Goal: Check status: Check status

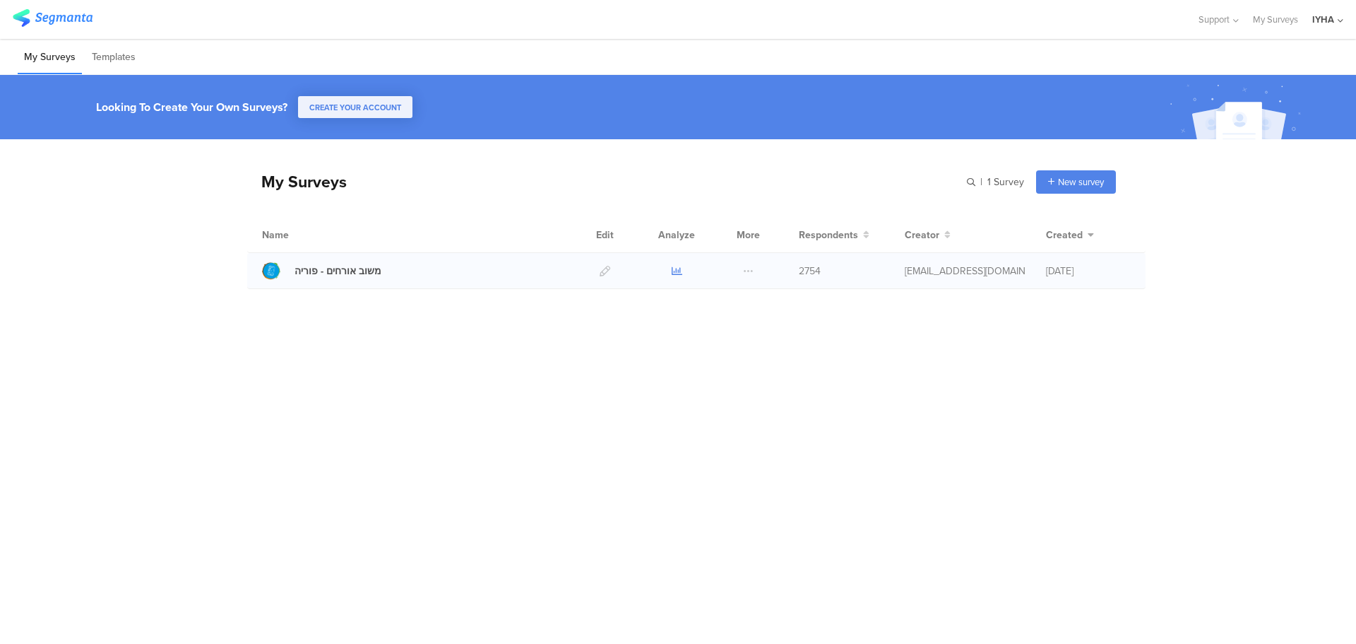
click at [681, 270] on icon at bounding box center [677, 271] width 11 height 11
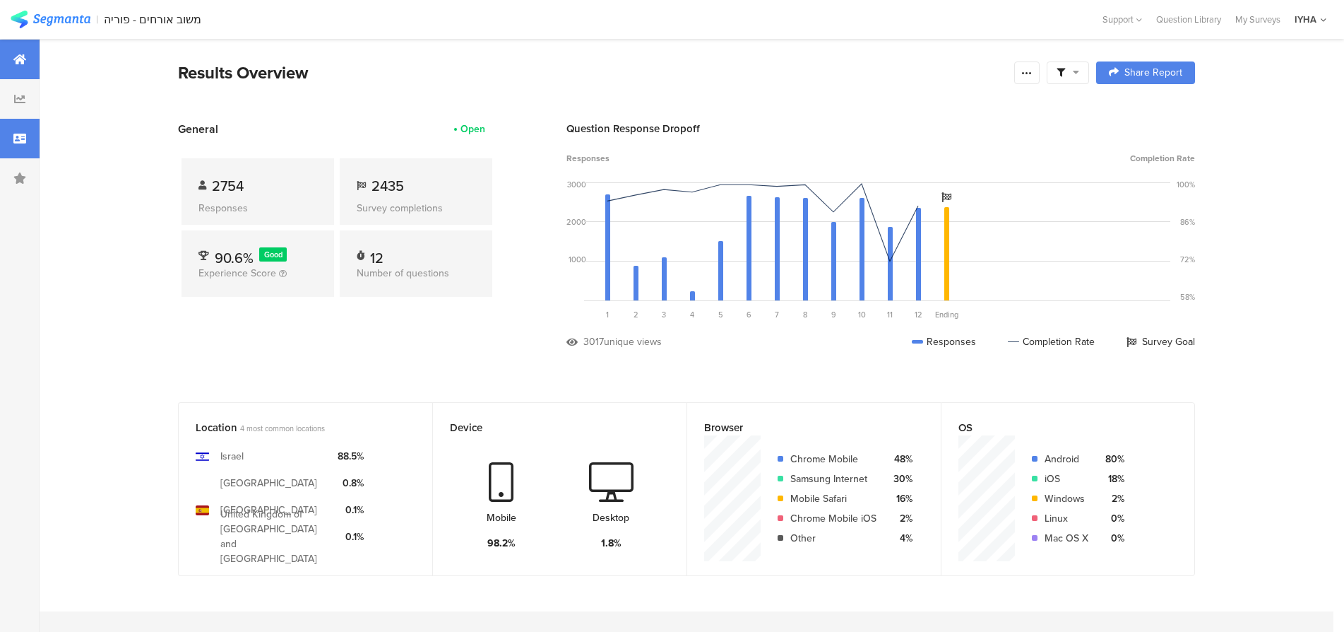
click at [9, 138] on div at bounding box center [20, 139] width 40 height 40
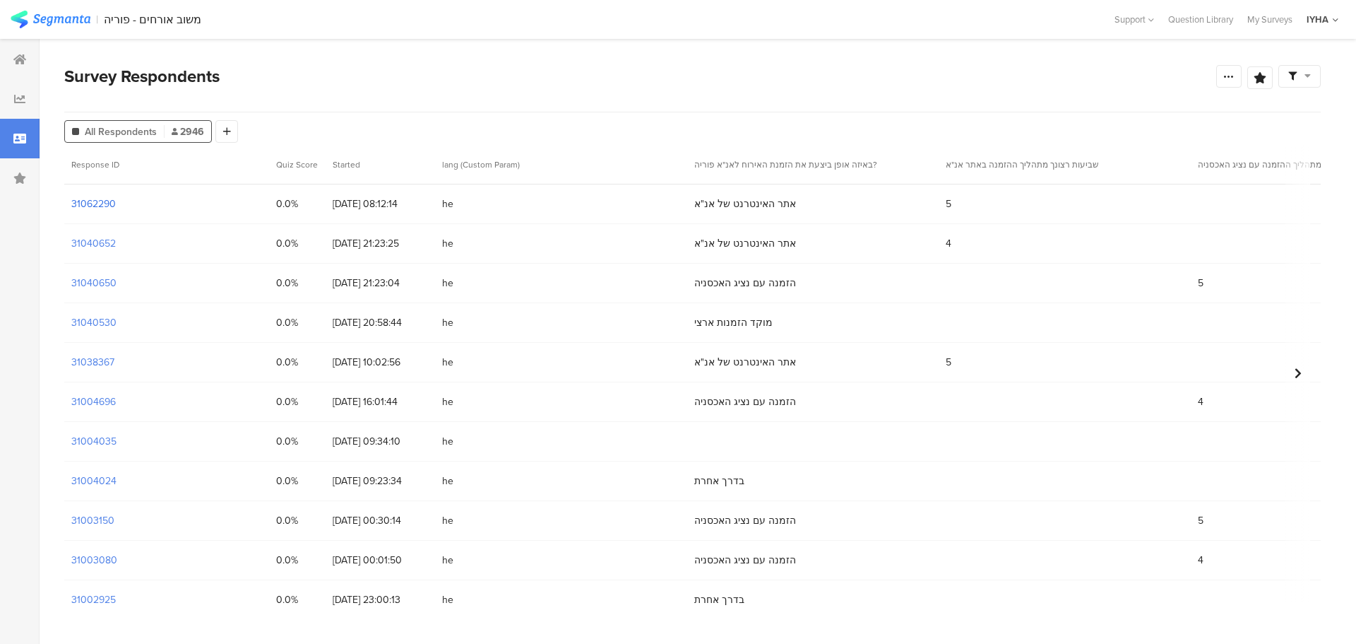
click at [84, 203] on section "31062290" at bounding box center [93, 203] width 45 height 15
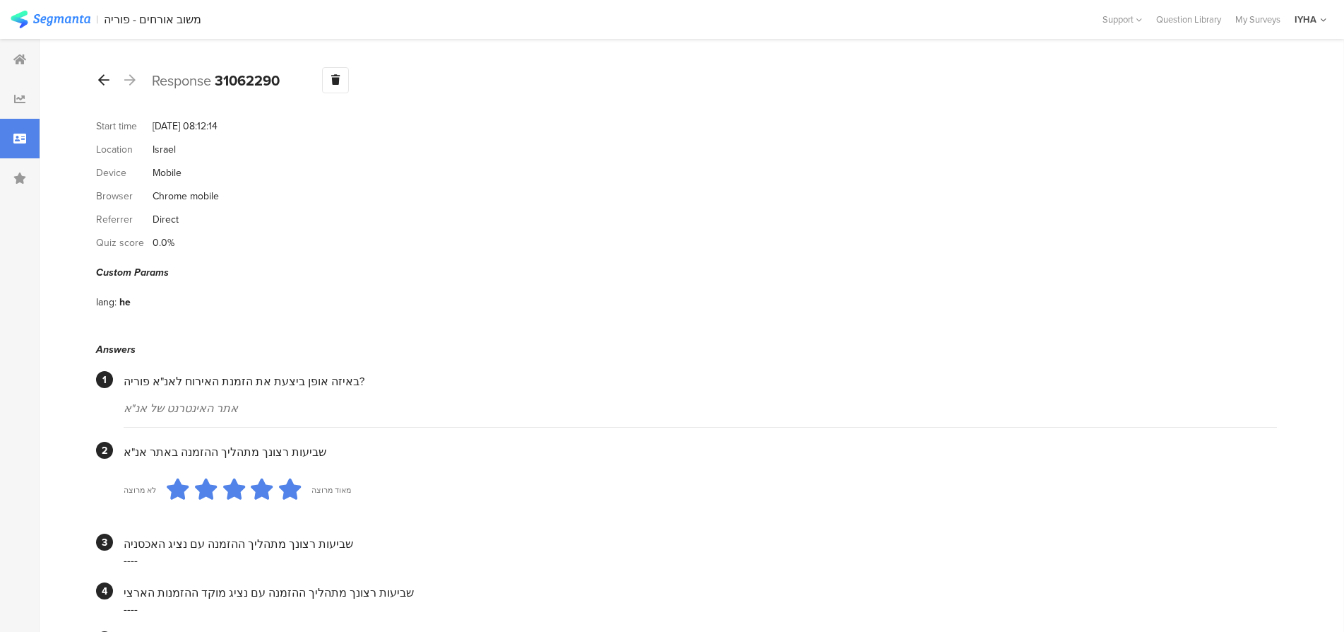
click at [99, 79] on icon at bounding box center [103, 79] width 11 height 13
